Goal: Information Seeking & Learning: Learn about a topic

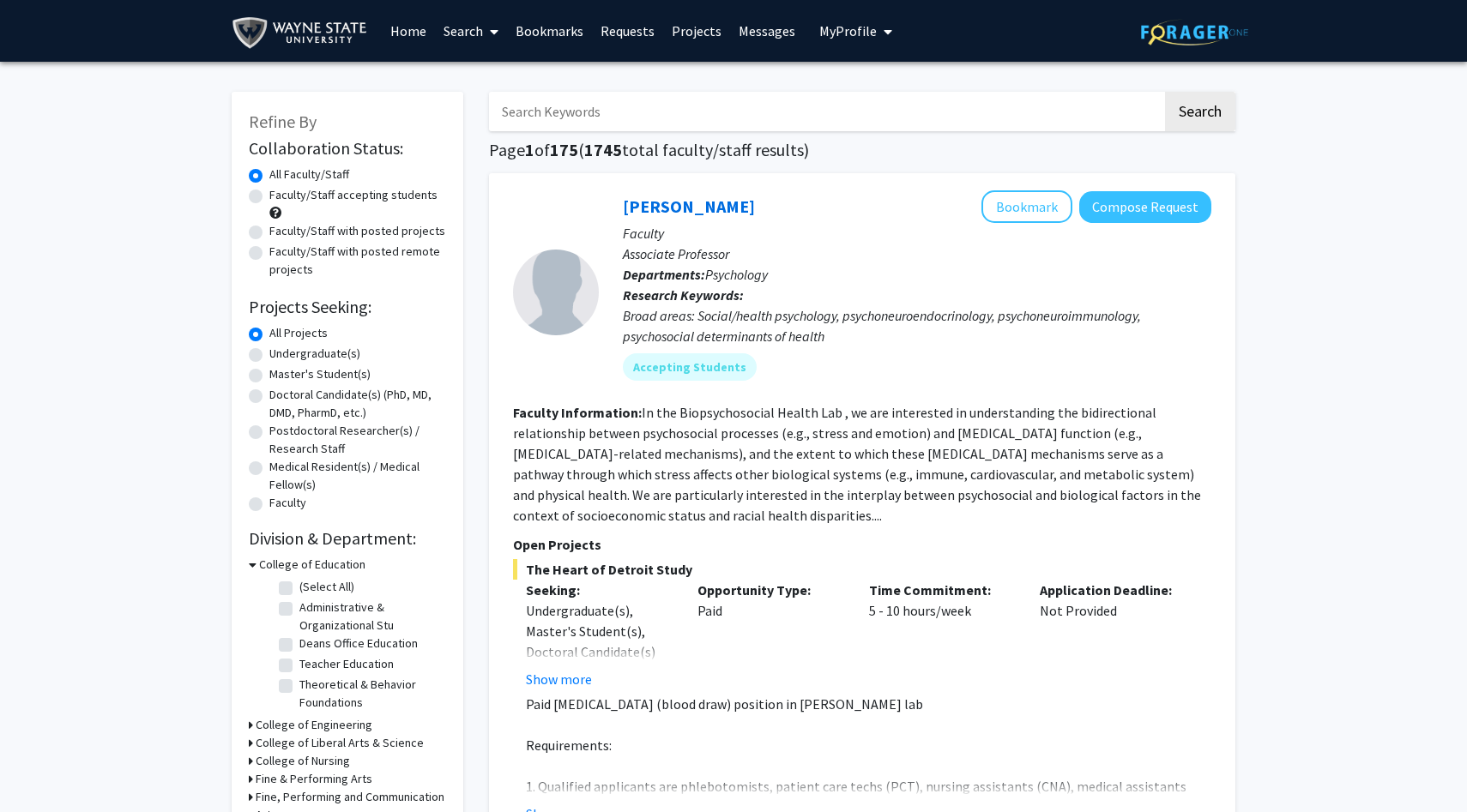
click at [269, 397] on label "Doctoral Candidate(s) (PhD, MD, DMD, PharmD, etc.)" at bounding box center [357, 403] width 176 height 36
click at [269, 397] on input "Doctoral Candidate(s) (PhD, MD, DMD, PharmD, etc.)" at bounding box center [275, 391] width 11 height 11
radio input "true"
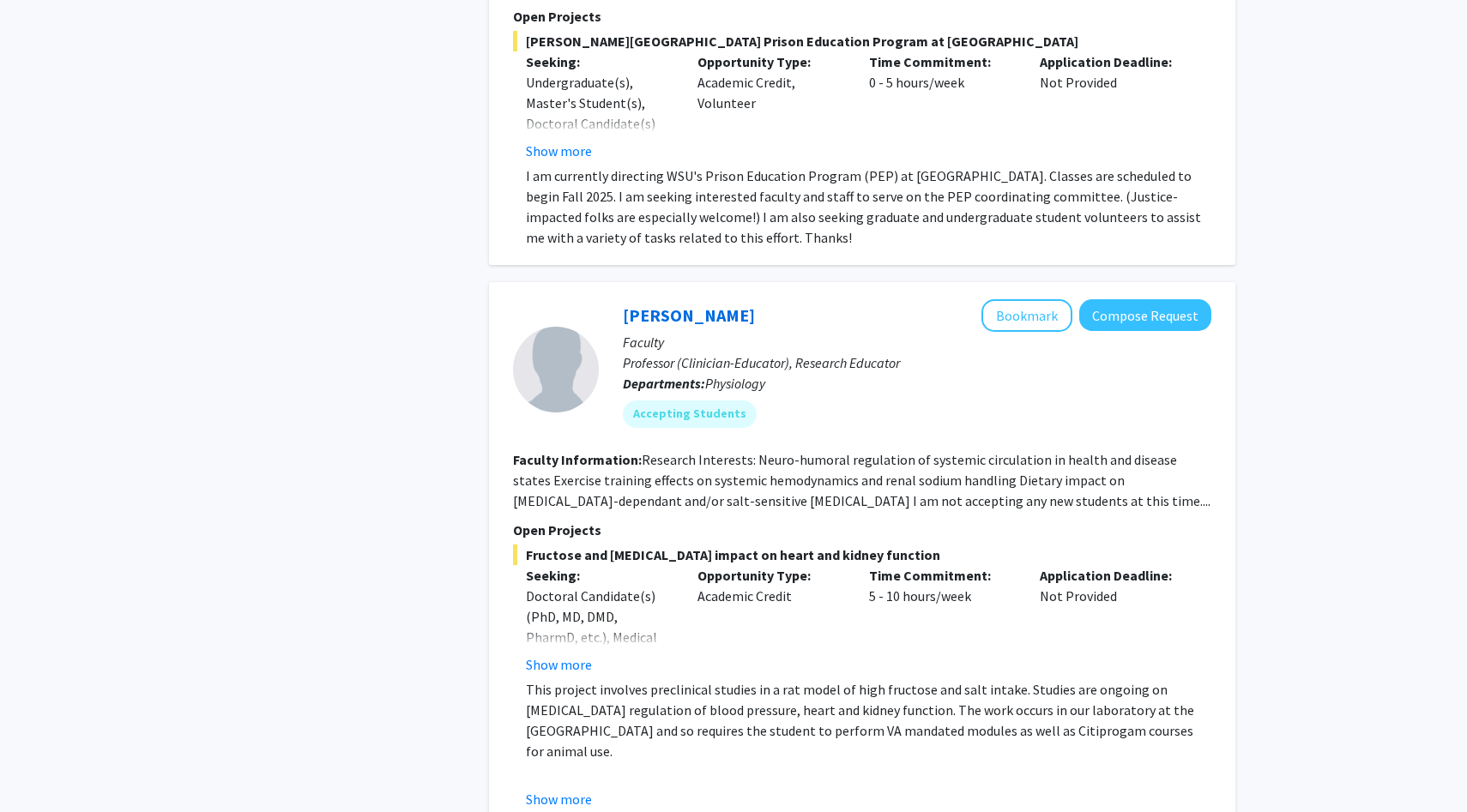
scroll to position [6153, 0]
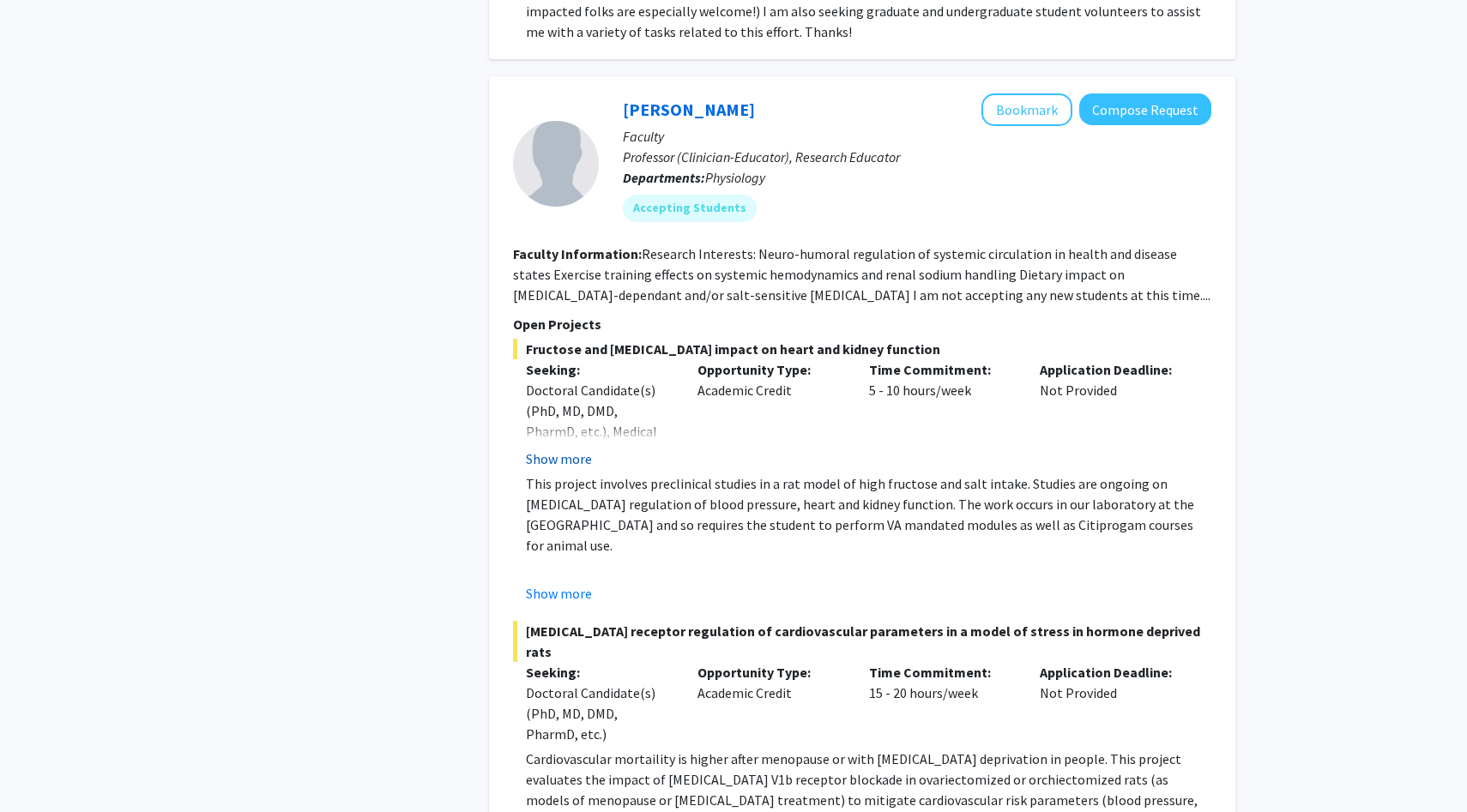
click at [582, 448] on button "Show more" at bounding box center [558, 458] width 66 height 21
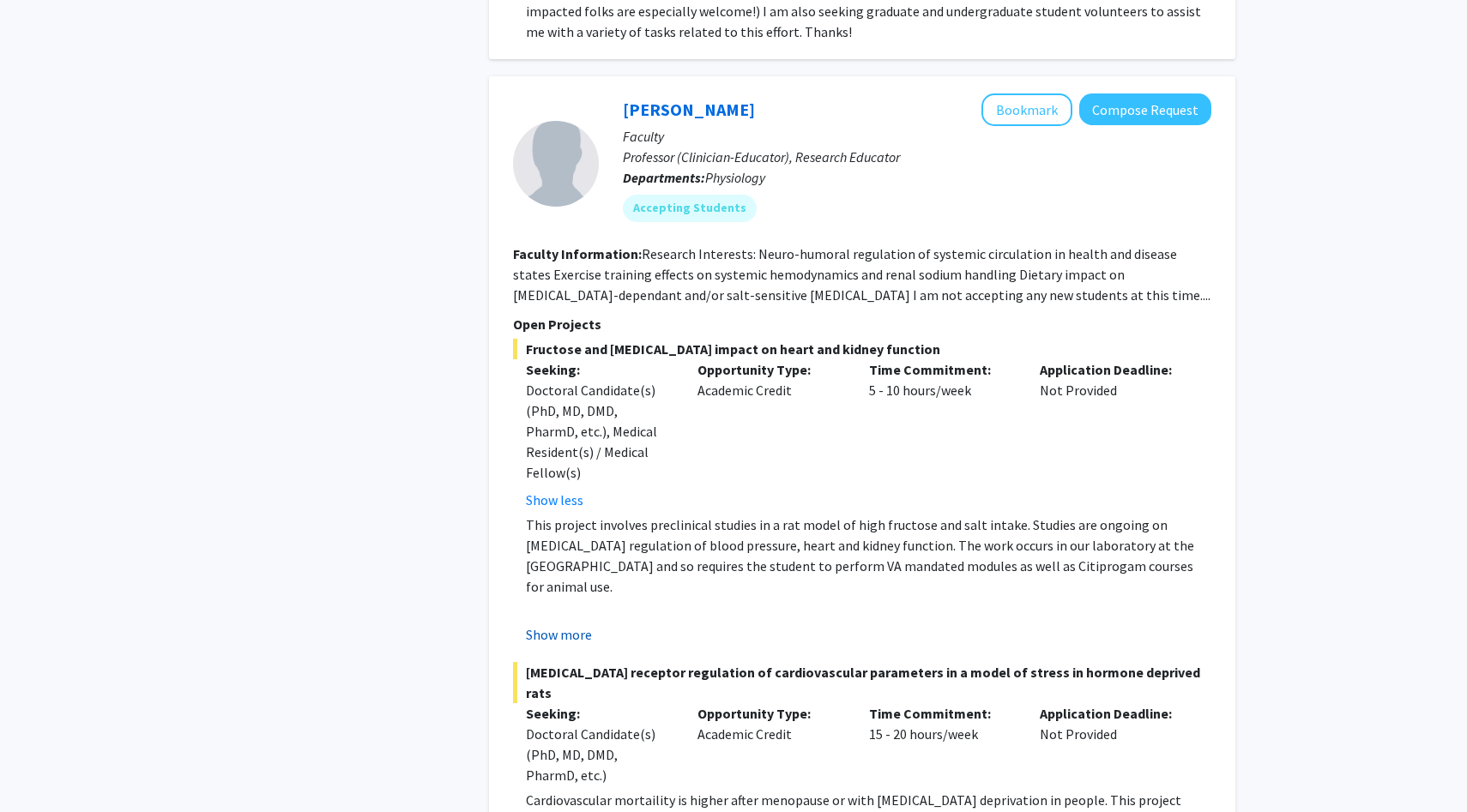
click at [574, 624] on button "Show more" at bounding box center [558, 635] width 66 height 21
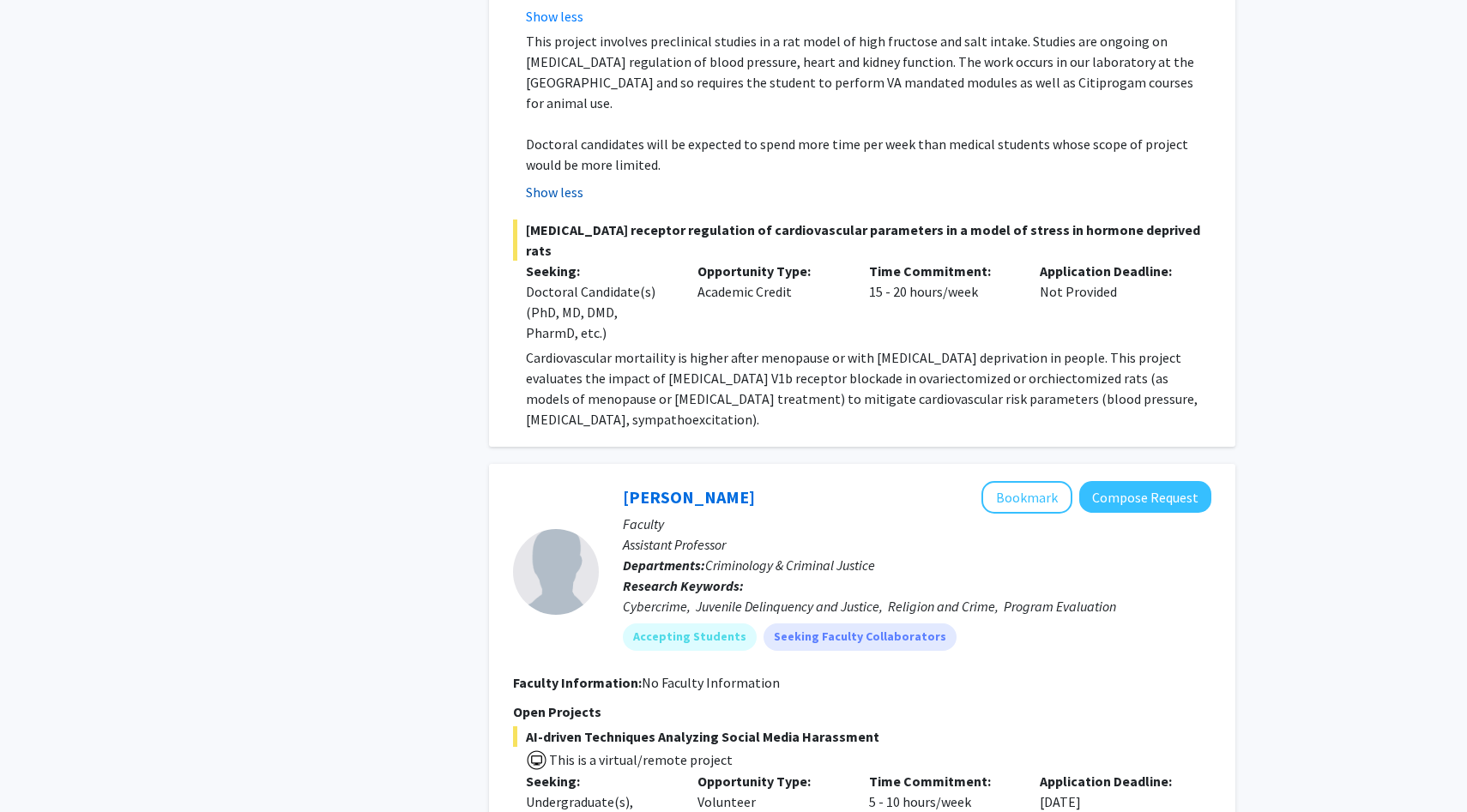
scroll to position [7210, 0]
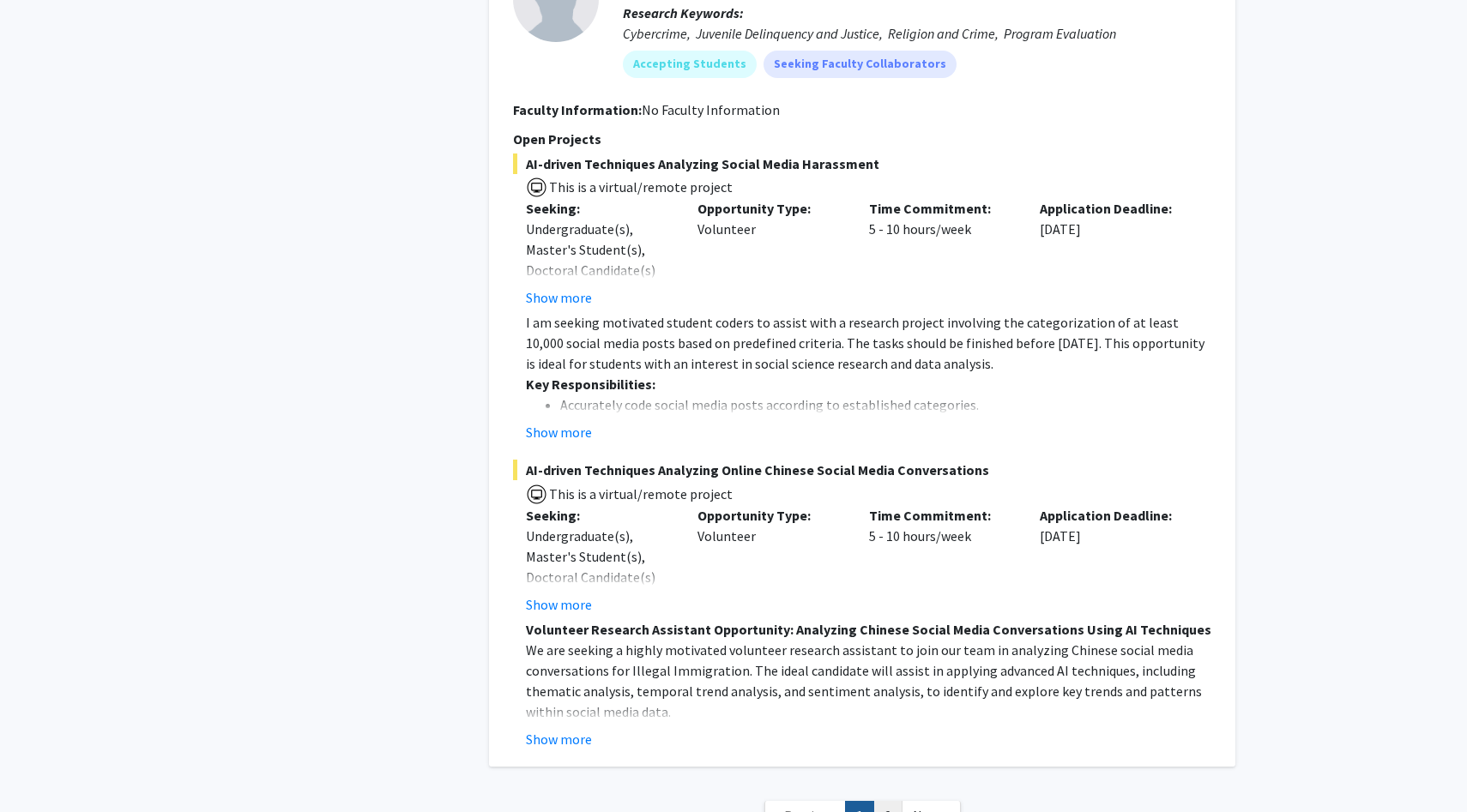
click at [885, 801] on link "2" at bounding box center [887, 816] width 29 height 30
